Goal: Information Seeking & Learning: Learn about a topic

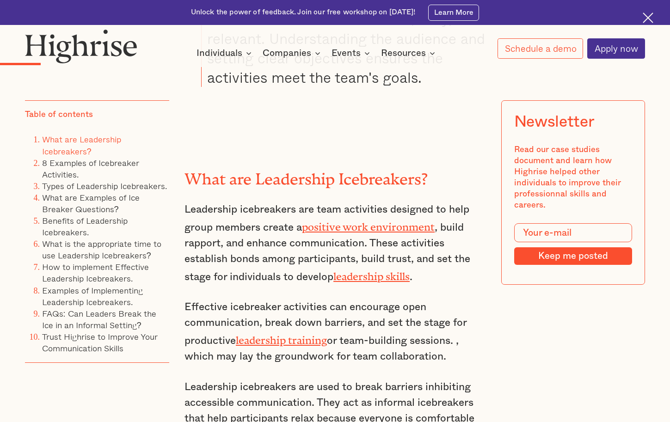
scroll to position [1479, 0]
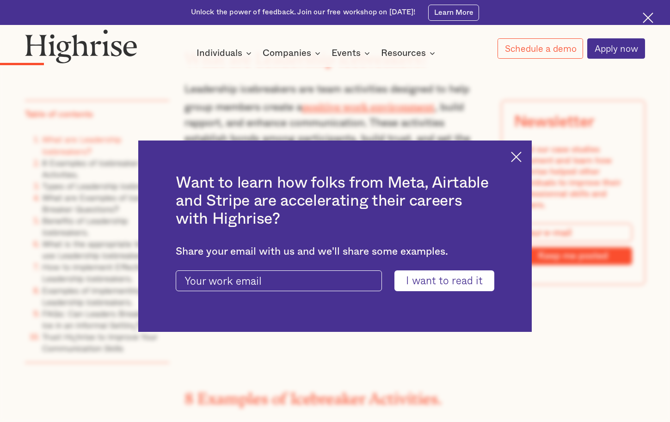
click at [521, 156] on img at bounding box center [516, 157] width 11 height 11
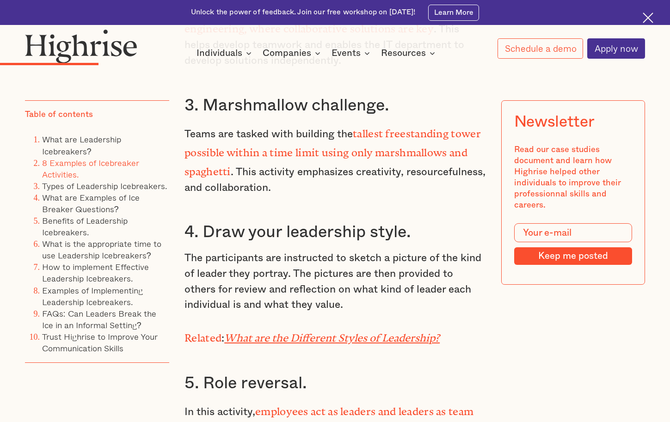
scroll to position [2466, 0]
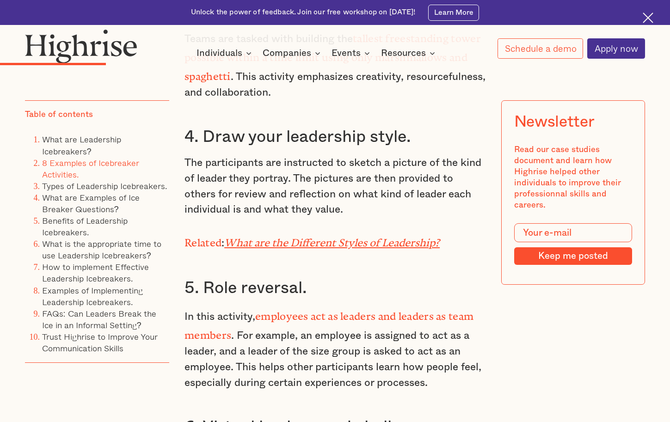
click at [385, 242] on em "What are the Different Styles of Leadership?" at bounding box center [331, 240] width 215 height 7
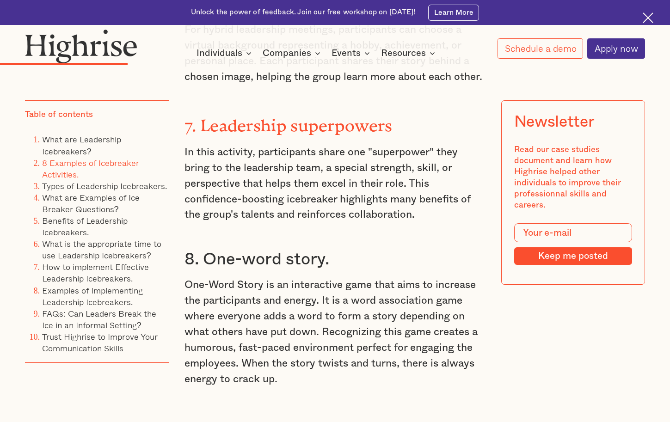
scroll to position [2959, 0]
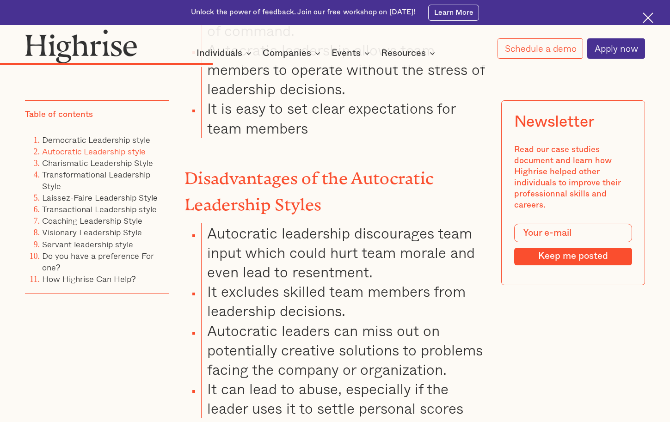
scroll to position [3699, 0]
